Goal: Task Accomplishment & Management: Manage account settings

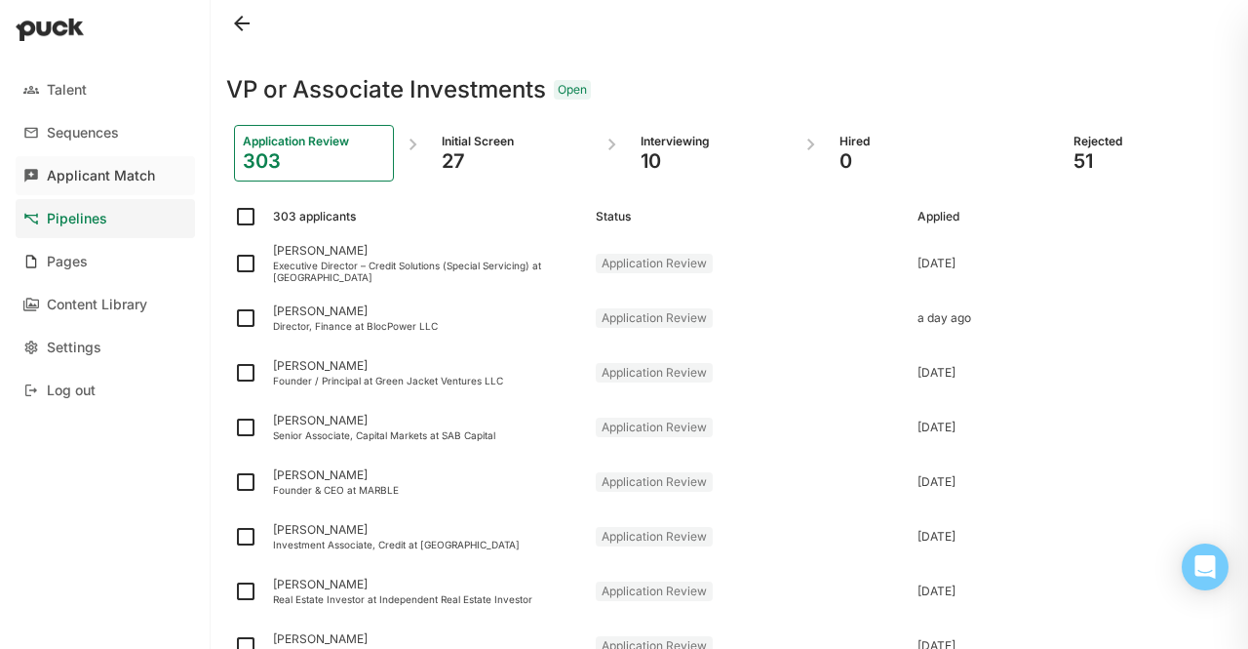
scroll to position [1, 0]
click at [101, 183] on div "Applicant Match" at bounding box center [101, 176] width 108 height 17
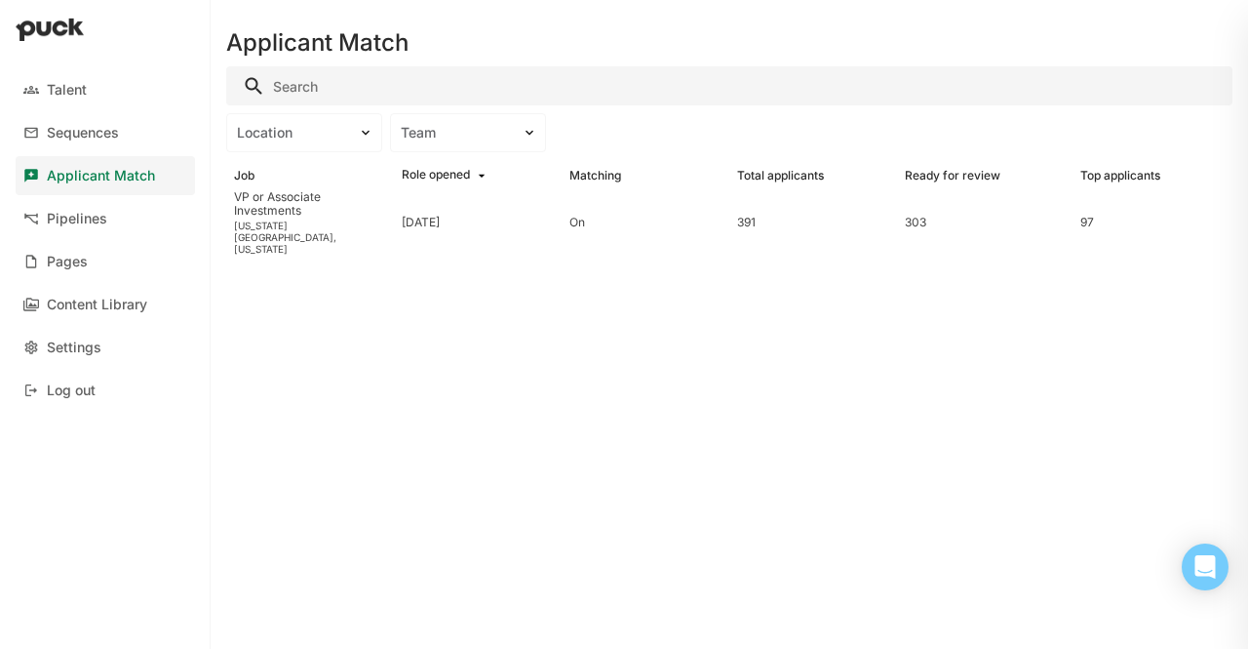
click at [258, 251] on div "Applicant Match Location Team Job Role opened Matching Total applicants Ready f…" at bounding box center [730, 324] width 1038 height 649
click at [256, 218] on div "VP or Associate Investments" at bounding box center [310, 204] width 152 height 28
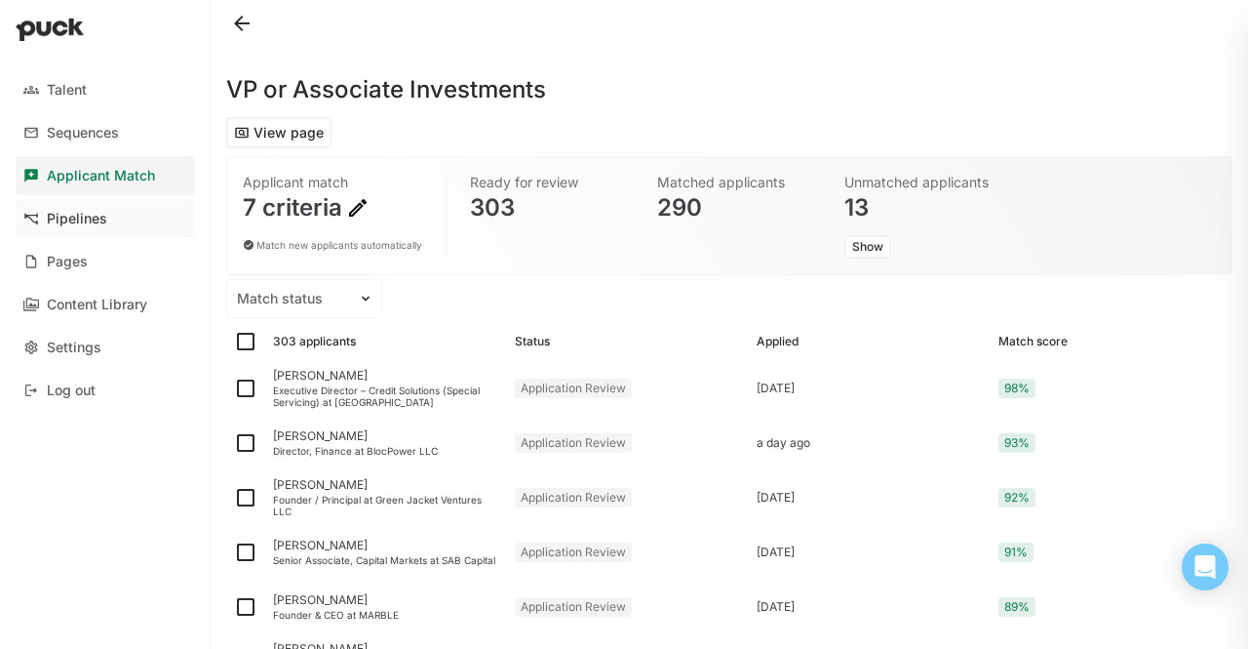
click at [51, 224] on div "Pipelines" at bounding box center [77, 219] width 60 height 17
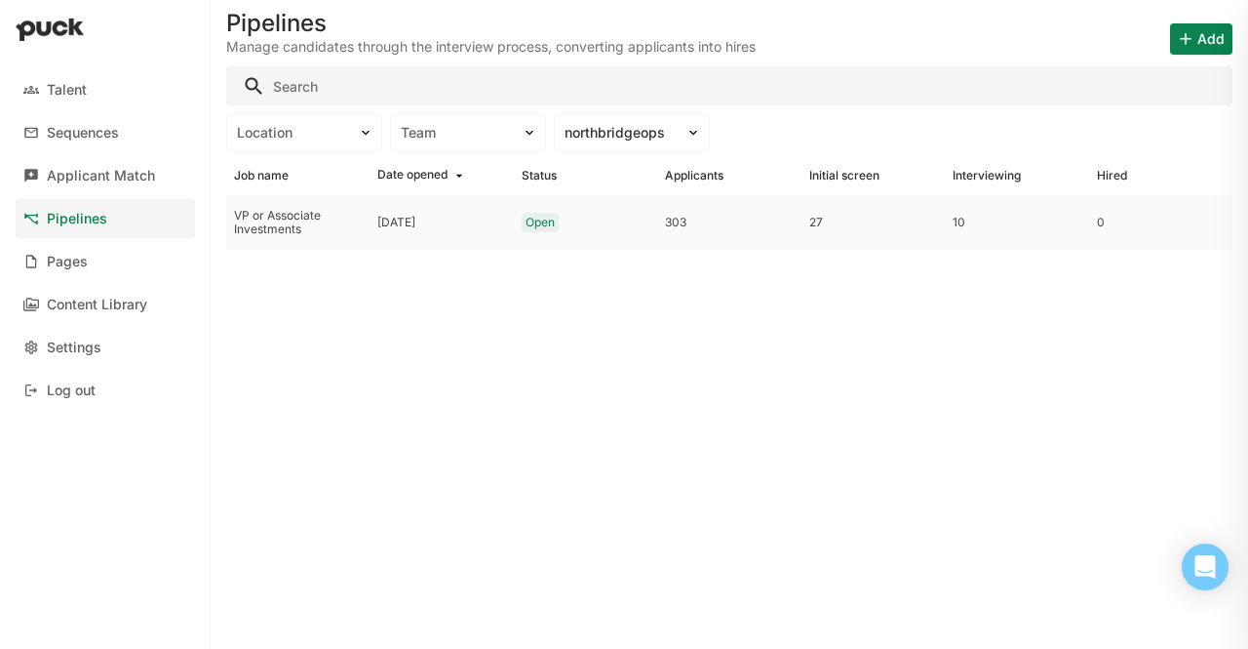
click at [415, 229] on div "[DATE]" at bounding box center [396, 223] width 38 height 14
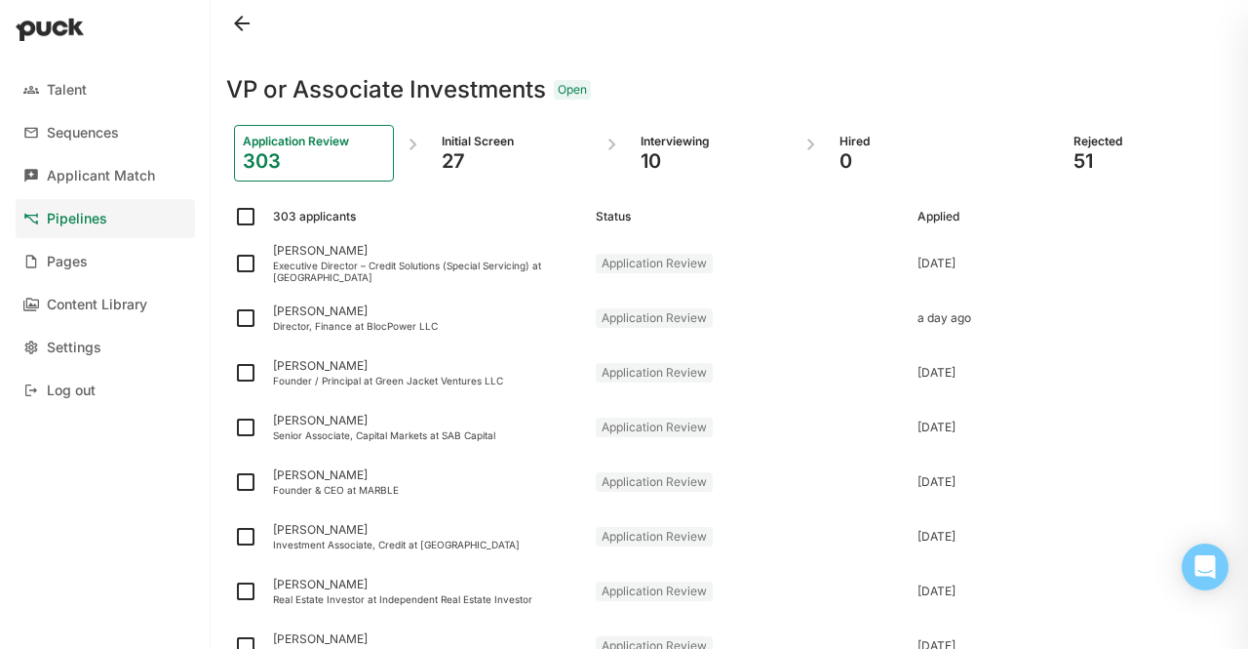
click at [494, 163] on div "27" at bounding box center [513, 160] width 142 height 23
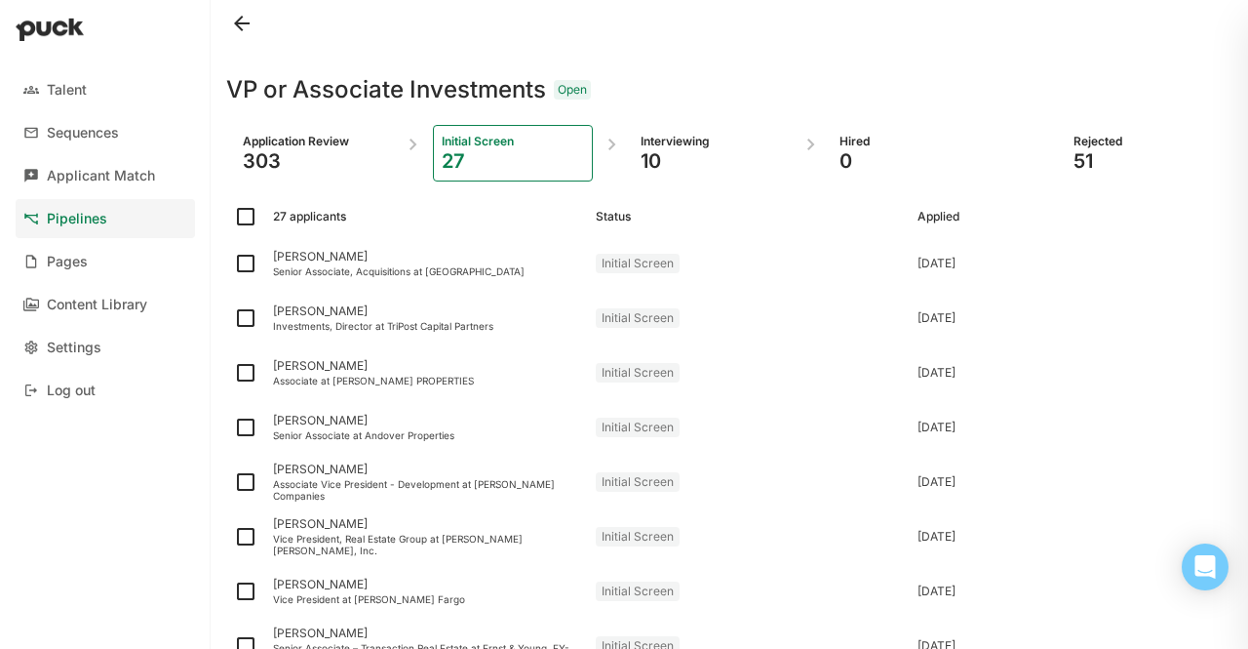
click at [671, 153] on div "10" at bounding box center [712, 160] width 142 height 23
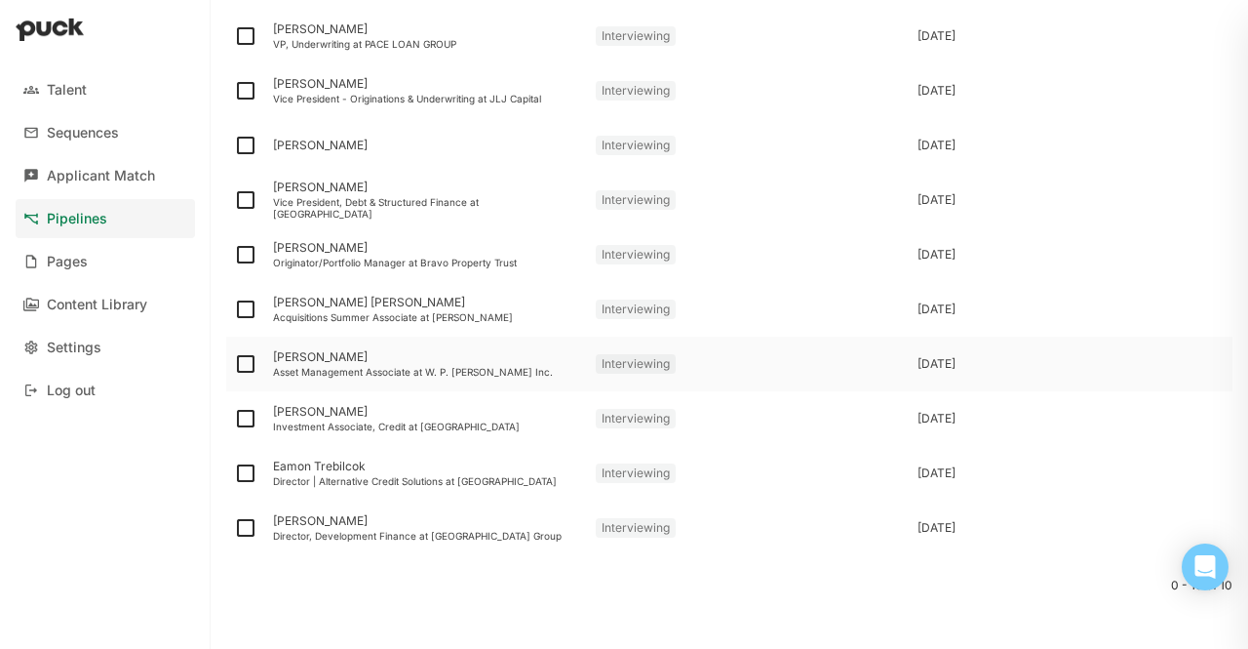
scroll to position [228, 0]
click at [300, 134] on div "[PERSON_NAME]" at bounding box center [426, 144] width 323 height 55
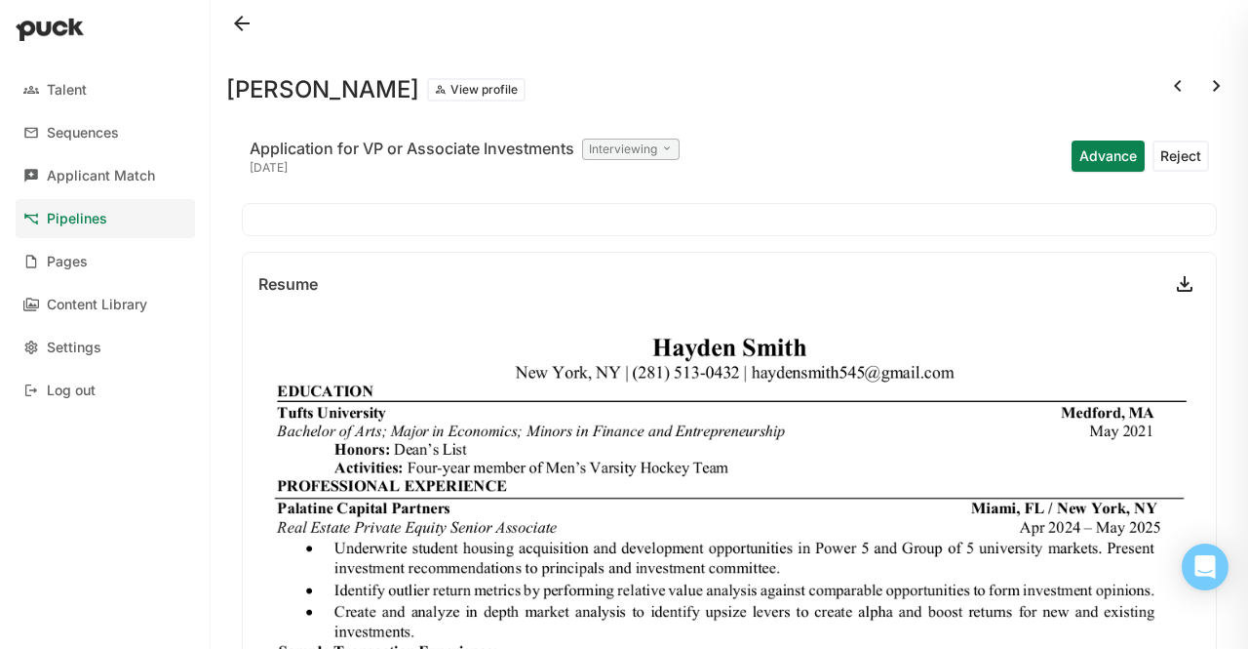
click at [1169, 289] on link at bounding box center [1184, 283] width 31 height 31
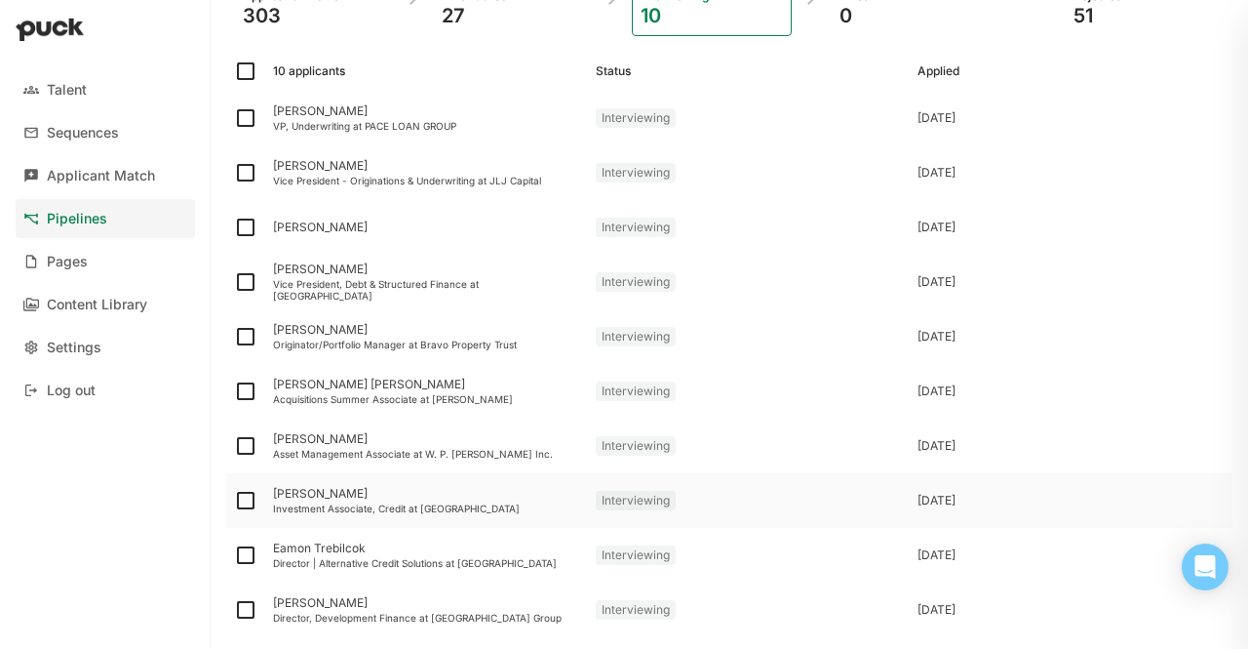
scroll to position [138, 0]
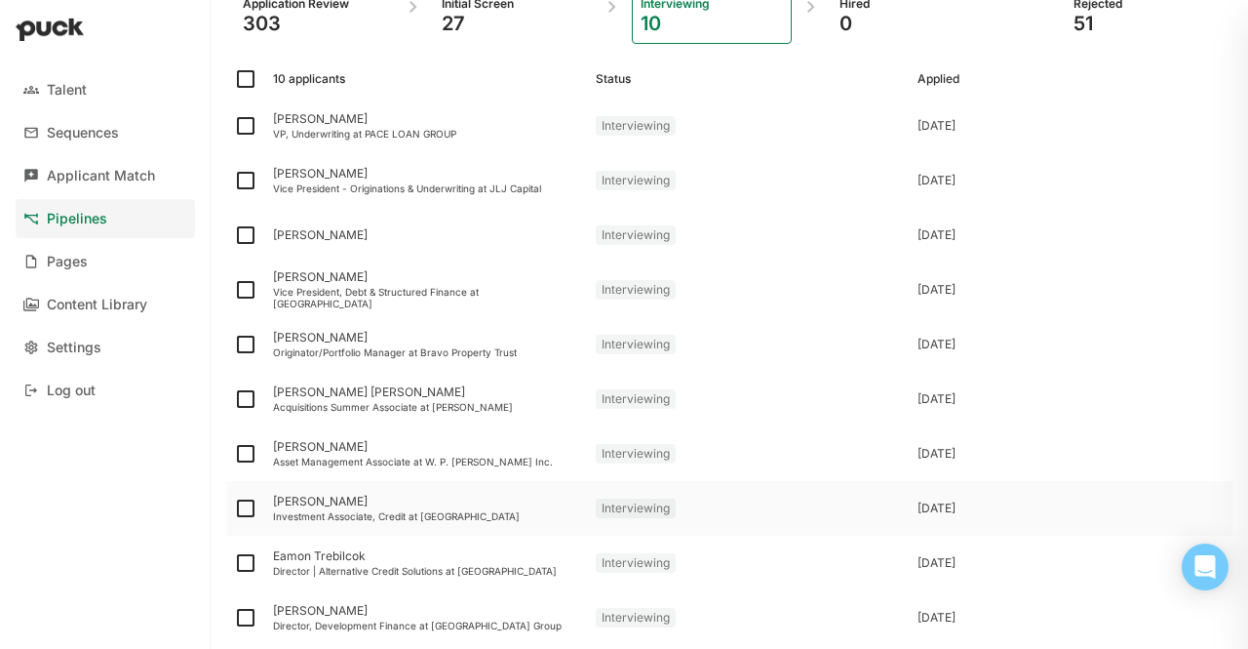
click at [442, 490] on div "[PERSON_NAME] Investment Associate, Credit at [GEOGRAPHIC_DATA]" at bounding box center [426, 508] width 323 height 55
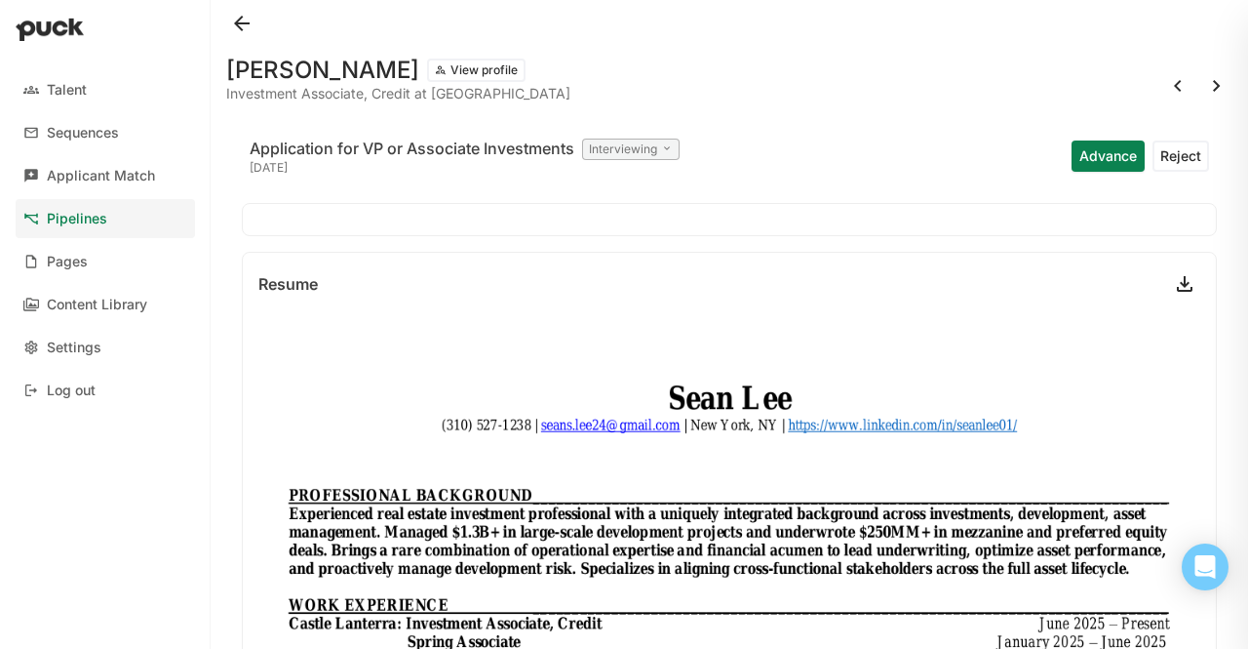
click at [1169, 288] on link at bounding box center [1184, 283] width 31 height 31
